Goal: Obtain resource: Download file/media

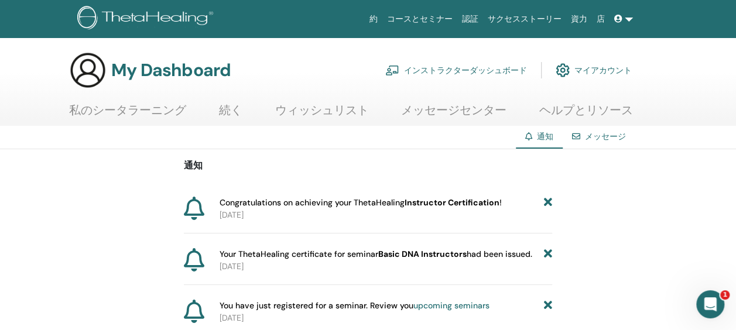
click at [447, 204] on b "Instructor Certification" at bounding box center [452, 202] width 95 height 11
click at [548, 201] on icon at bounding box center [548, 203] width 8 height 12
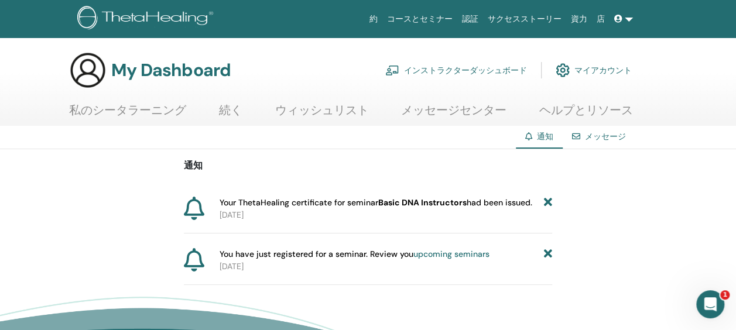
click at [549, 208] on icon at bounding box center [548, 203] width 8 height 12
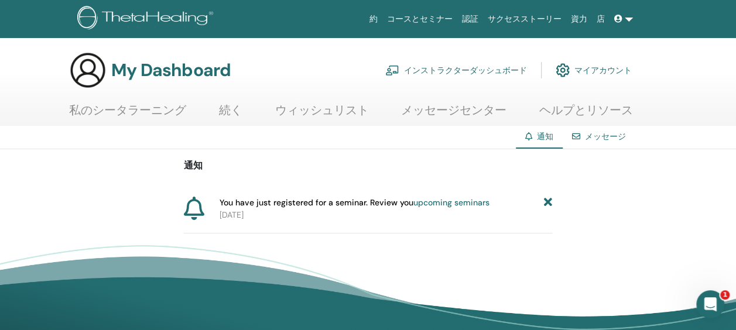
click at [549, 206] on icon at bounding box center [548, 203] width 8 height 12
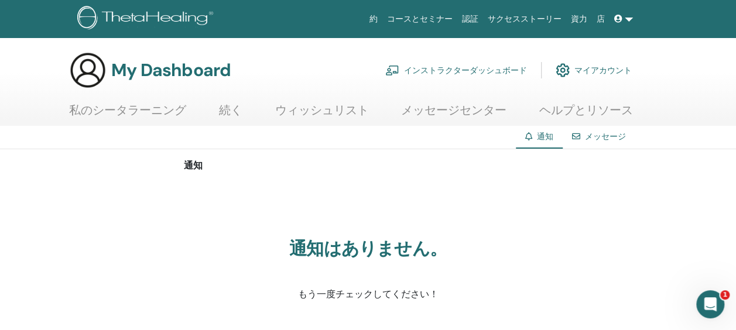
click at [100, 112] on link "私のシータラーニング" at bounding box center [127, 114] width 117 height 23
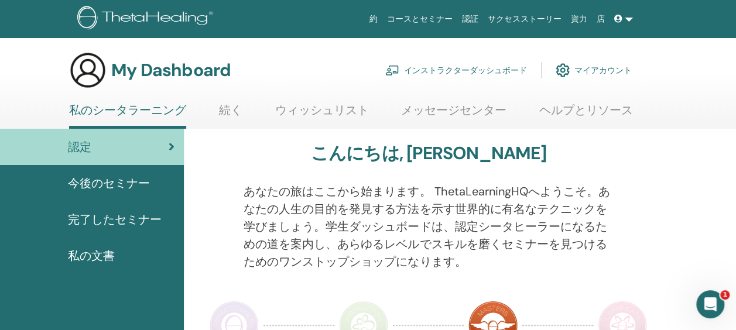
click at [109, 217] on span "完了したセミナー" at bounding box center [115, 220] width 94 height 18
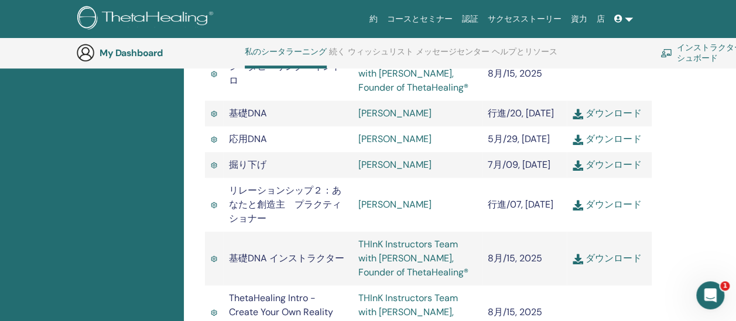
scroll to position [440, 0]
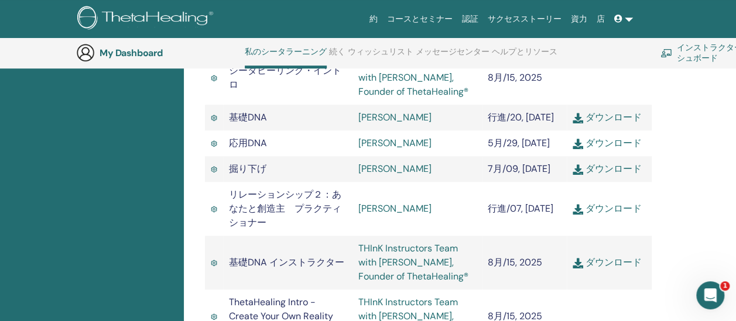
click at [614, 265] on link "ダウンロード" at bounding box center [607, 262] width 69 height 12
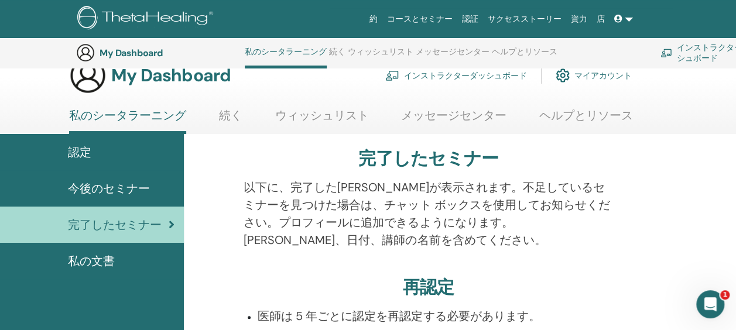
scroll to position [0, 0]
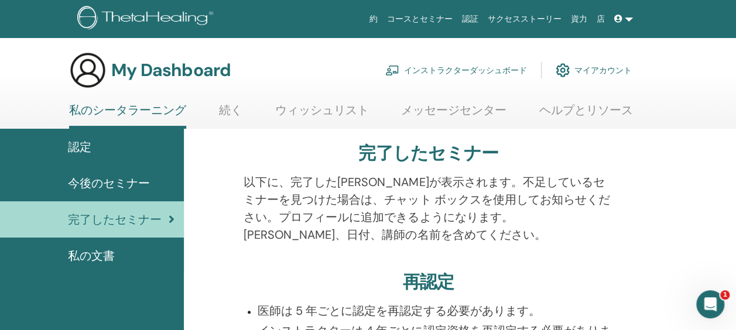
click at [123, 258] on div "私の文書" at bounding box center [91, 256] width 165 height 18
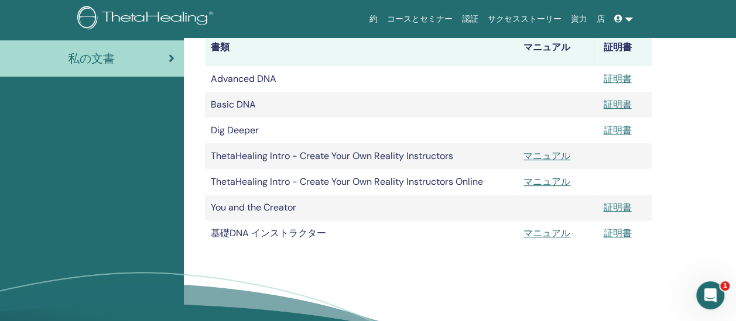
scroll to position [204, 0]
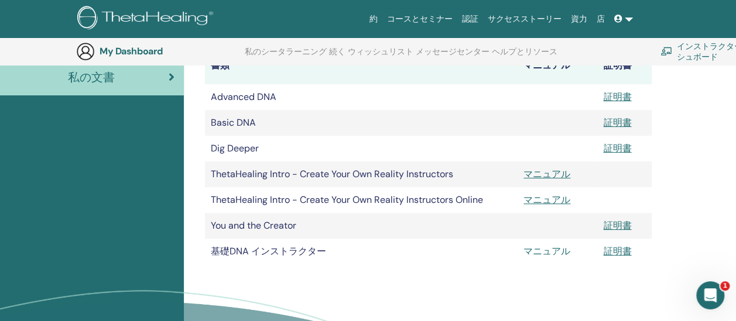
click at [553, 253] on link "マニュアル" at bounding box center [546, 251] width 47 height 12
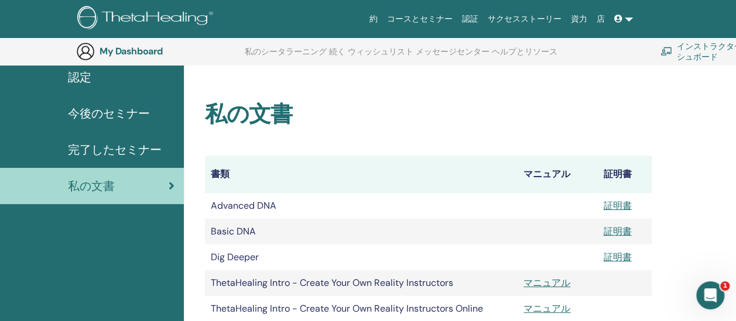
scroll to position [87, 0]
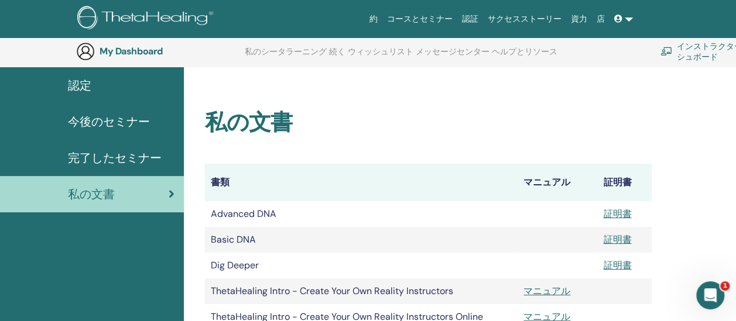
click at [138, 159] on span "完了したセミナー" at bounding box center [115, 158] width 94 height 18
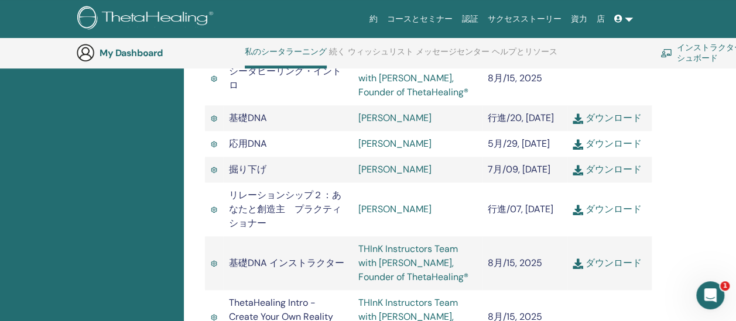
scroll to position [440, 0]
click at [610, 258] on link "ダウンロード" at bounding box center [607, 262] width 69 height 12
